Goal: Task Accomplishment & Management: Manage account settings

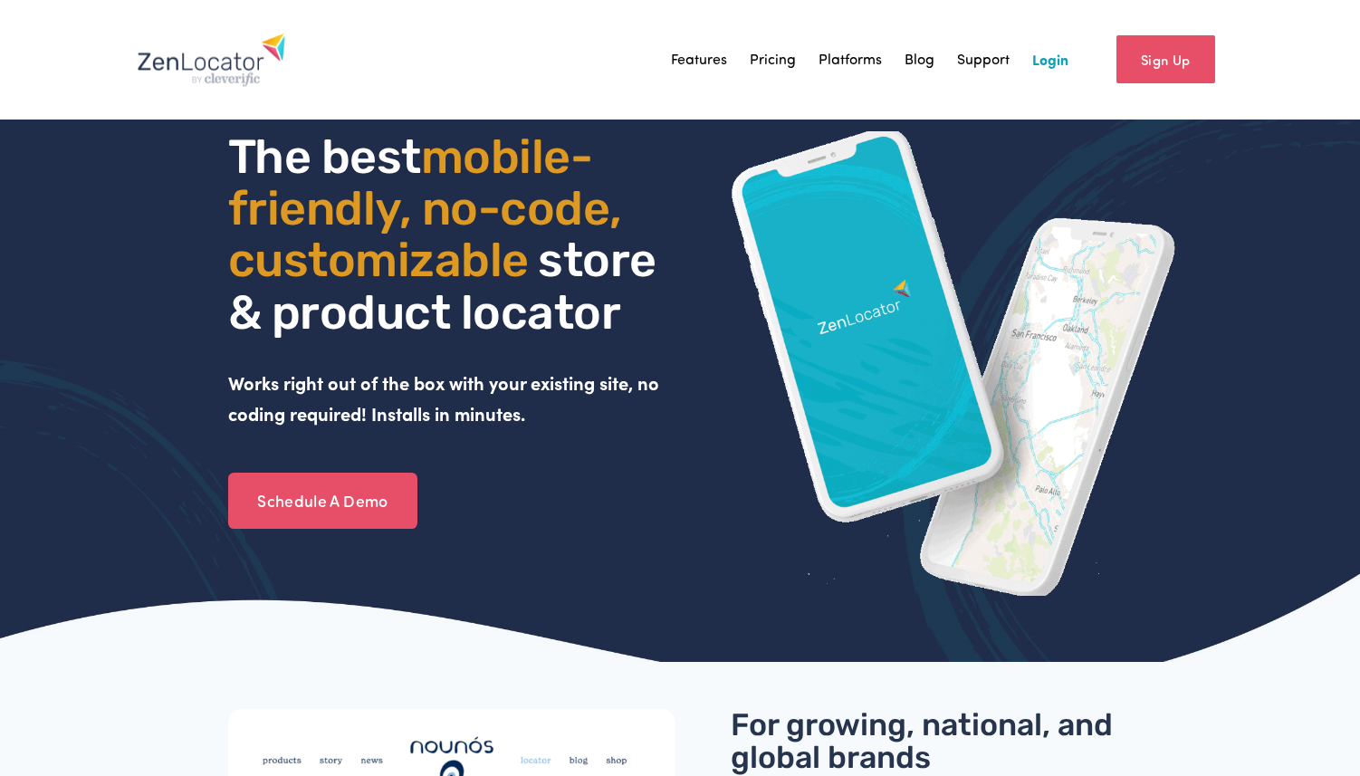
click at [1049, 61] on link "Login" at bounding box center [1051, 59] width 36 height 27
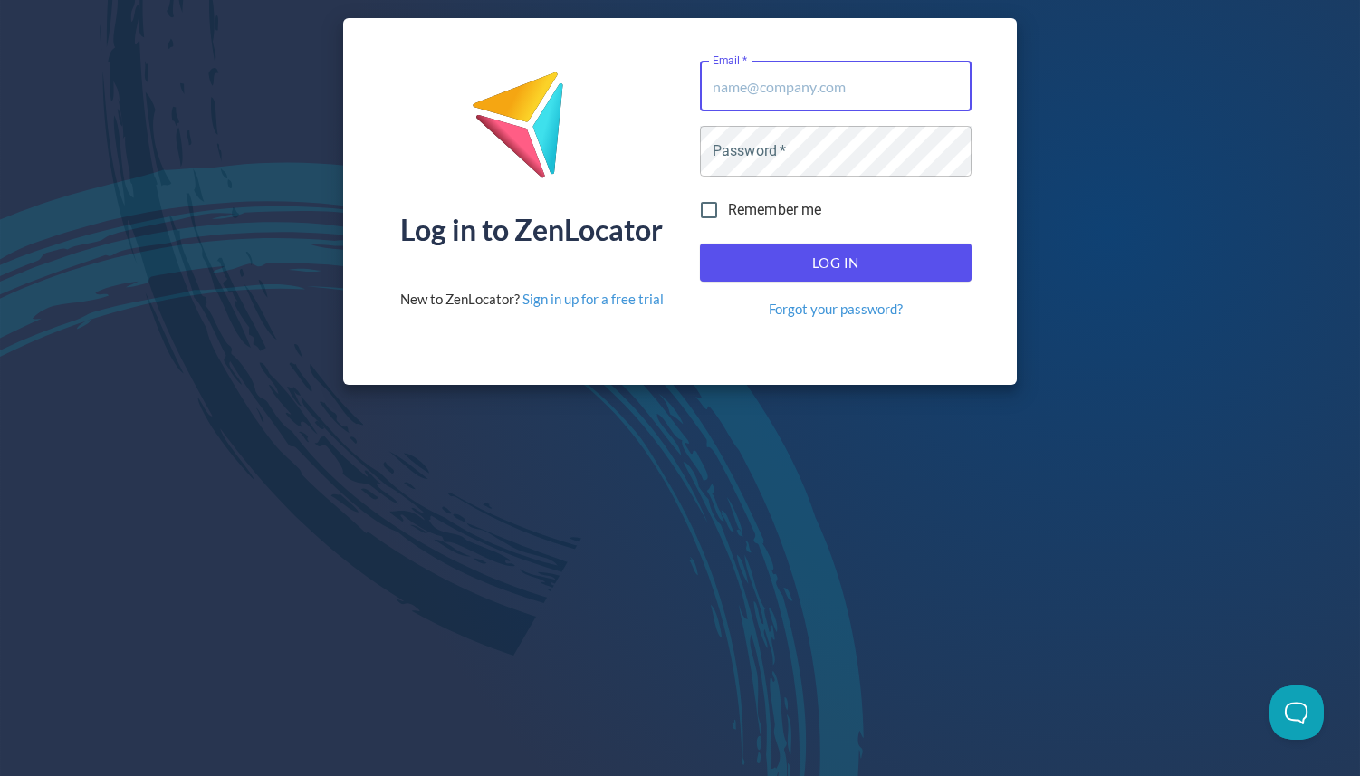
click at [868, 101] on input "Email   *" at bounding box center [836, 86] width 272 height 51
type input "[PERSON_NAME][EMAIL_ADDRESS][DOMAIN_NAME]"
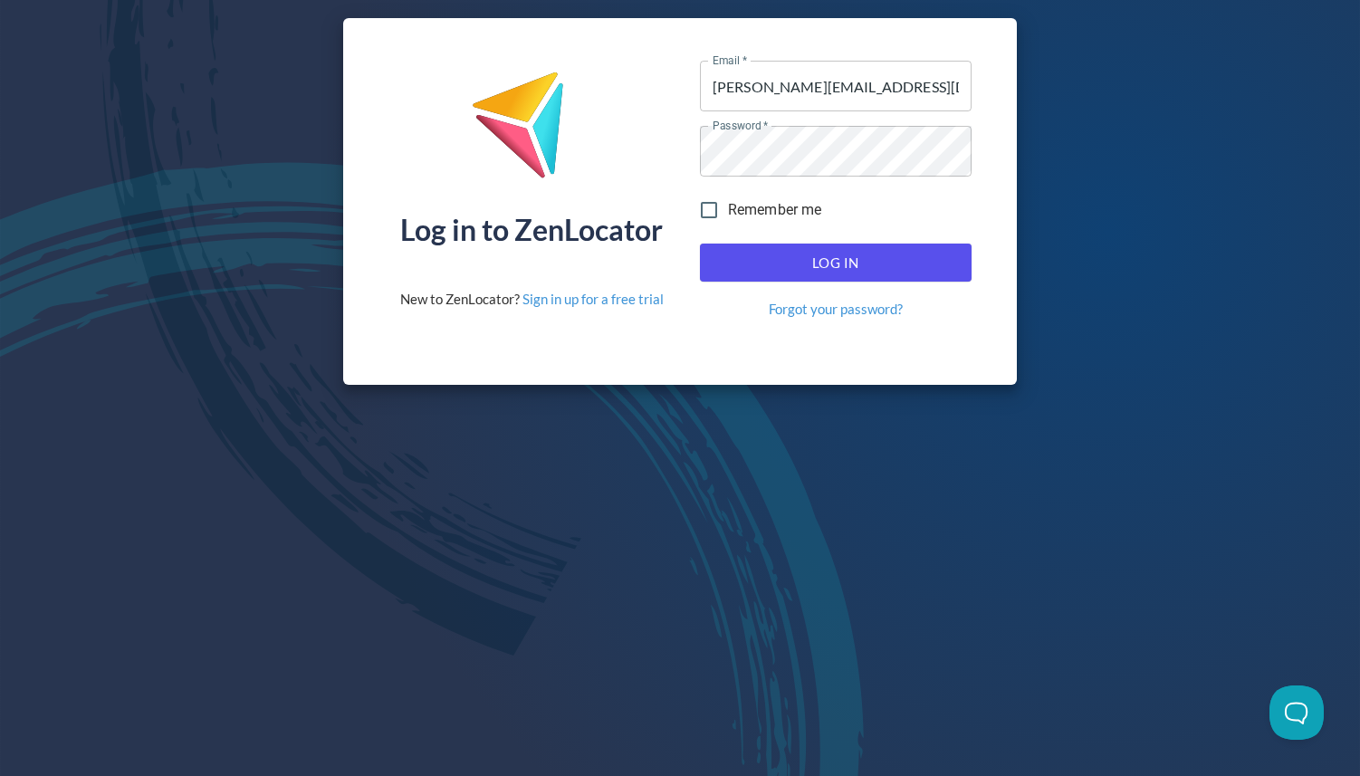
click at [764, 222] on label "Remember me" at bounding box center [756, 210] width 132 height 38
click at [728, 222] on input "Remember me" at bounding box center [709, 210] width 38 height 38
checkbox input "true"
click at [771, 249] on button "Log In" at bounding box center [836, 263] width 272 height 38
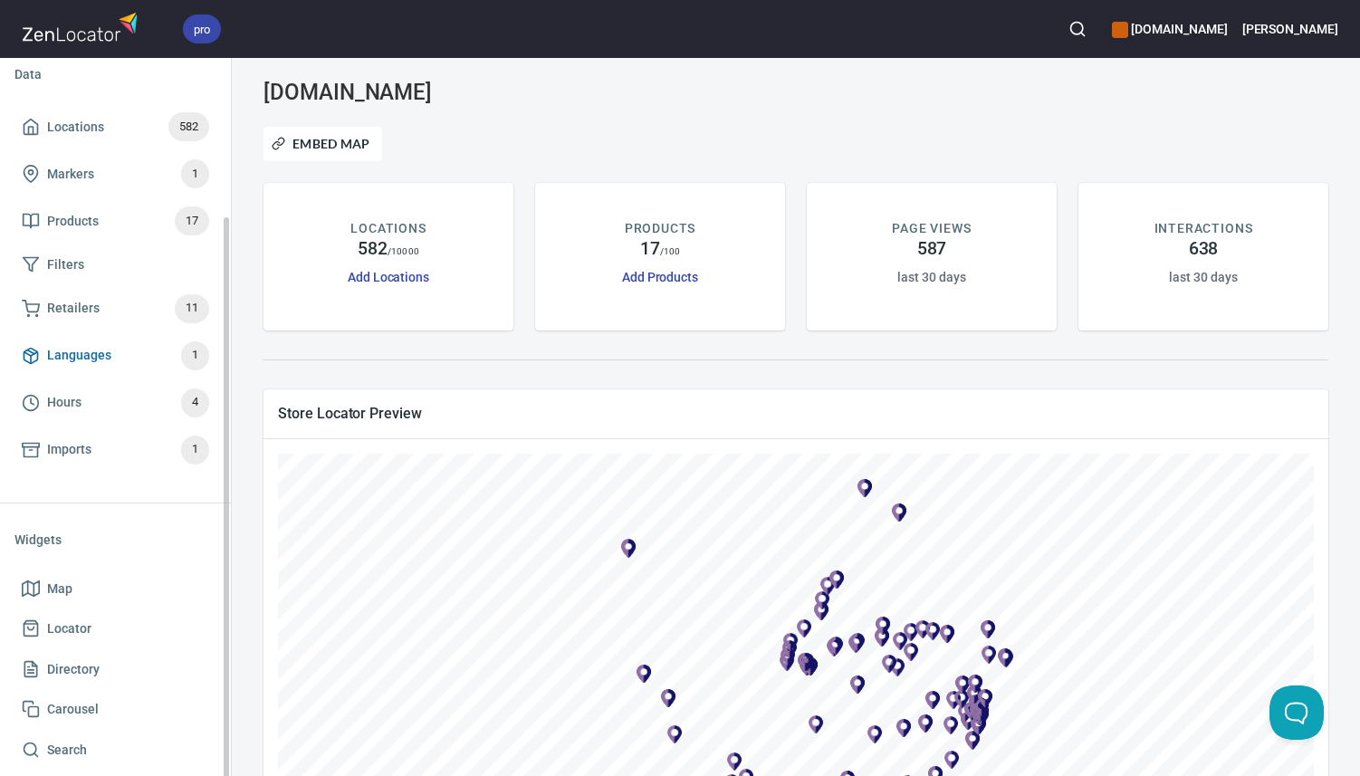
scroll to position [168, 0]
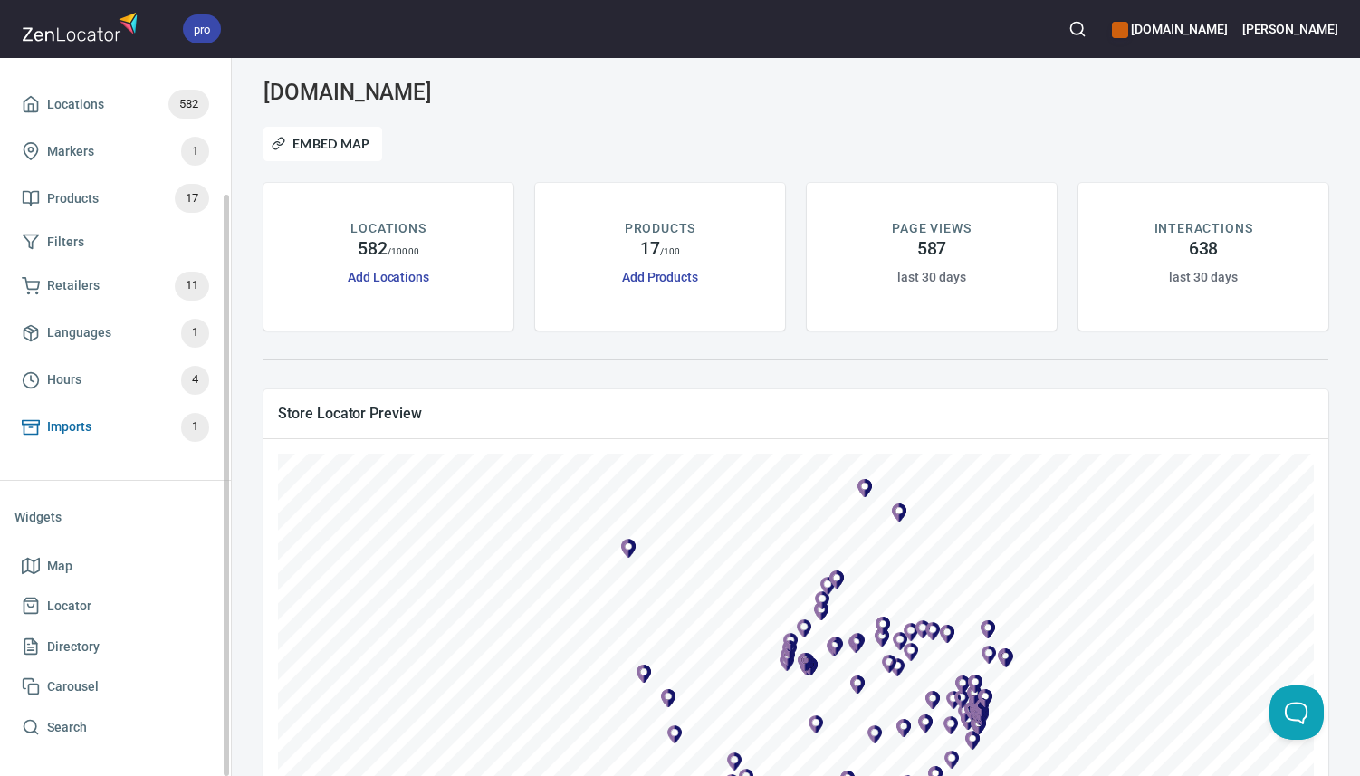
click at [149, 437] on span "Imports 1" at bounding box center [115, 427] width 187 height 29
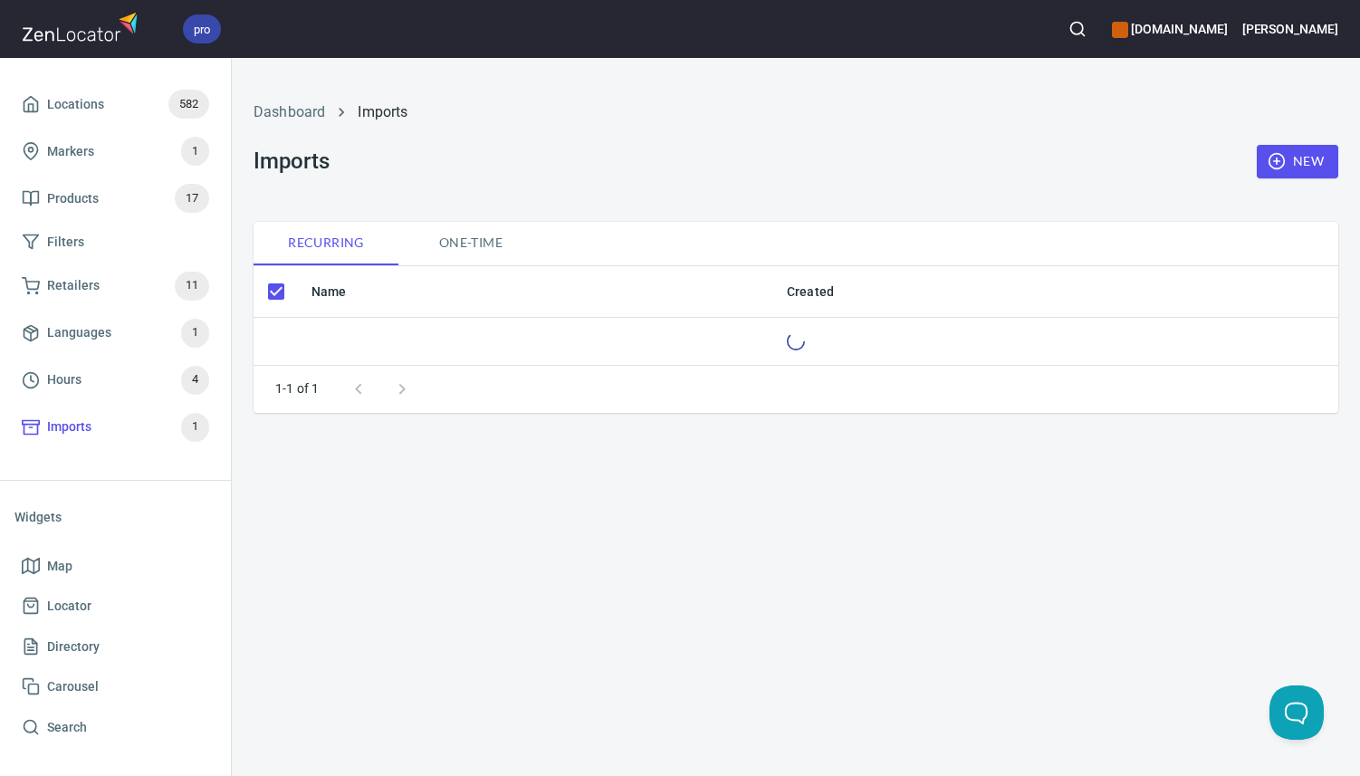
checkbox input "false"
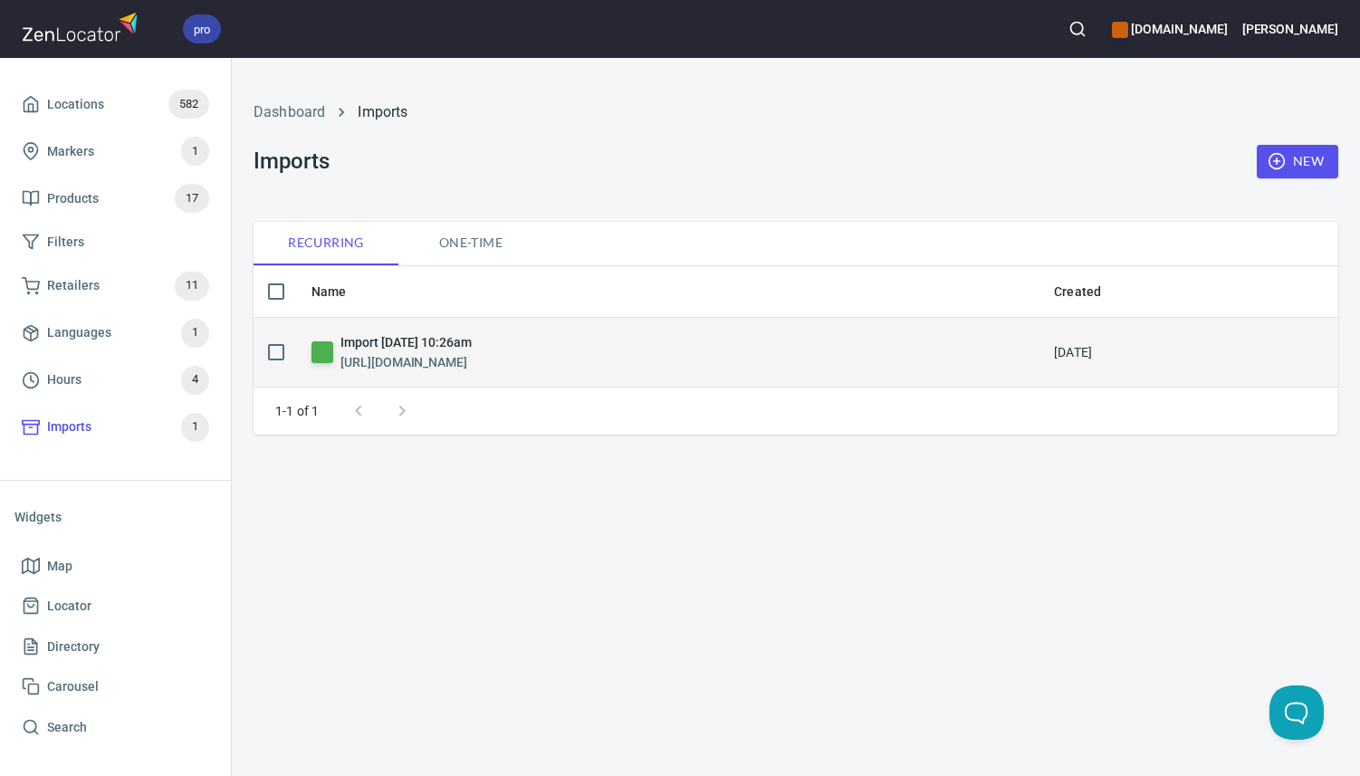
click at [472, 343] on h6 "Import [DATE] 10:26am" at bounding box center [406, 342] width 131 height 20
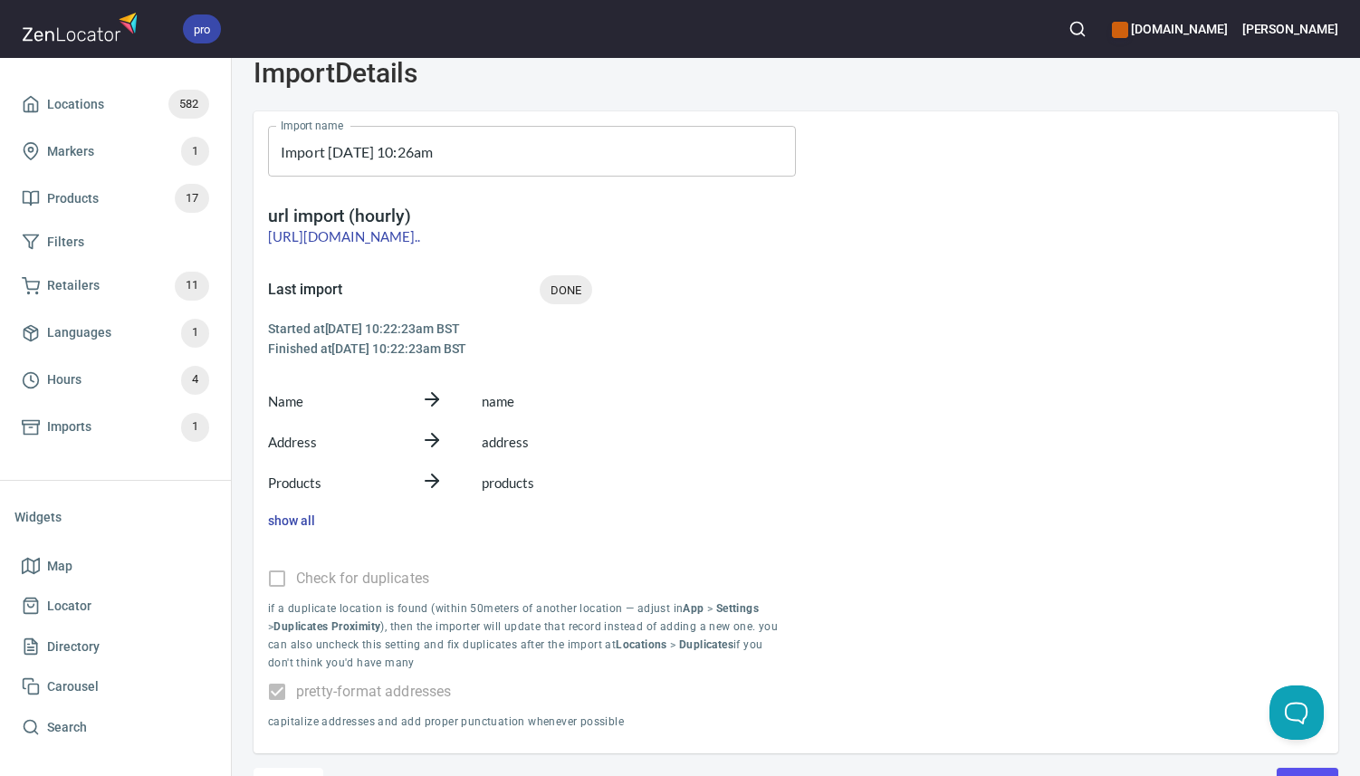
scroll to position [141, 0]
